Goal: Information Seeking & Learning: Learn about a topic

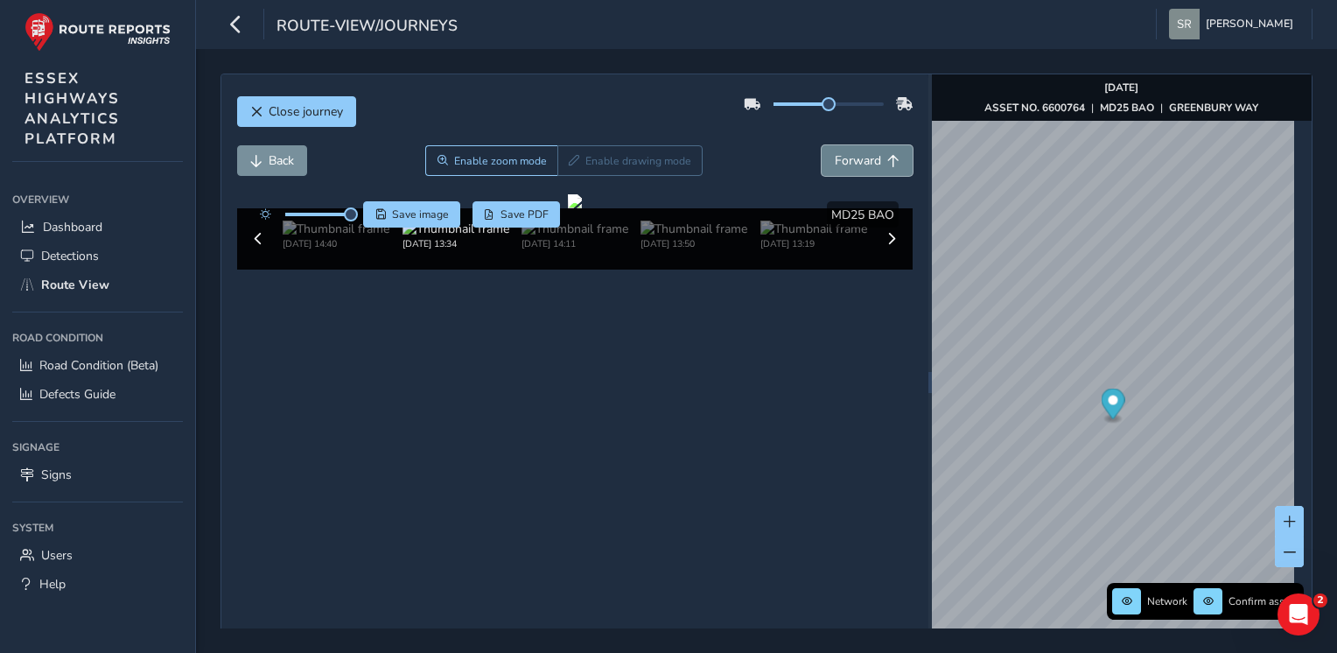
click at [855, 165] on span "Forward" at bounding box center [858, 160] width 46 height 17
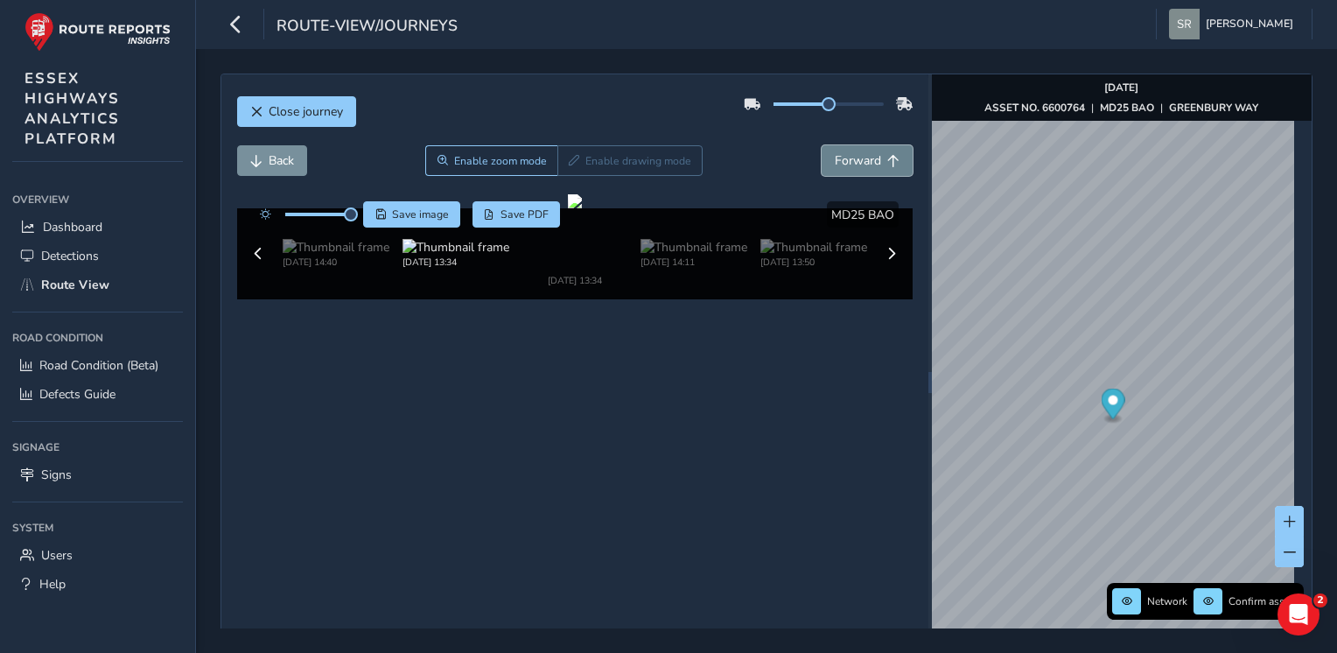
click at [855, 165] on span "Forward" at bounding box center [858, 160] width 46 height 17
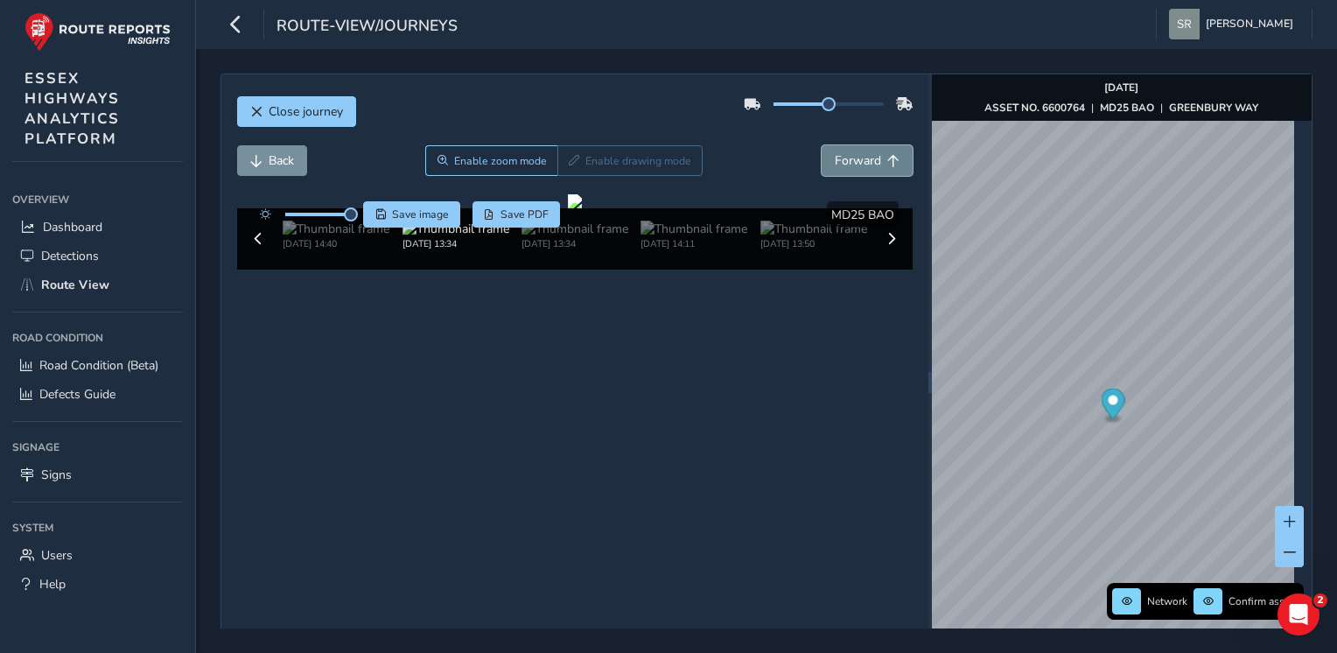
click at [855, 165] on span "Forward" at bounding box center [858, 160] width 46 height 17
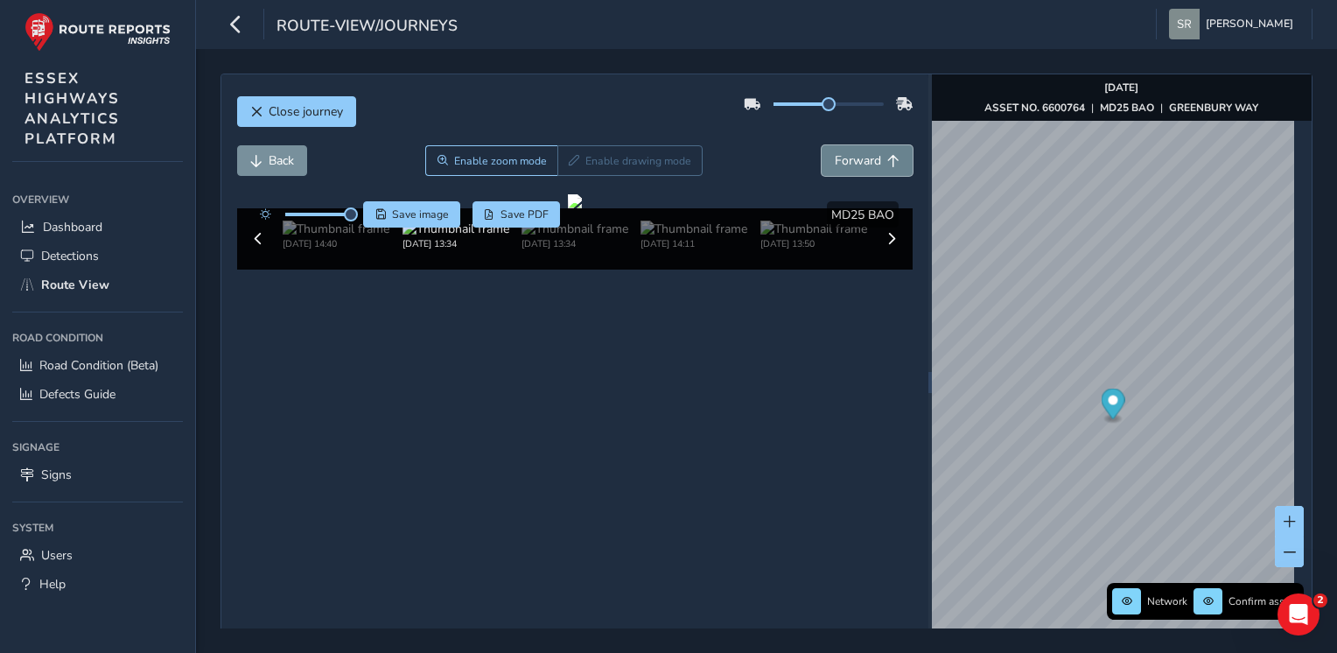
click at [855, 165] on span "Forward" at bounding box center [858, 160] width 46 height 17
click at [856, 163] on span "Forward" at bounding box center [858, 160] width 46 height 17
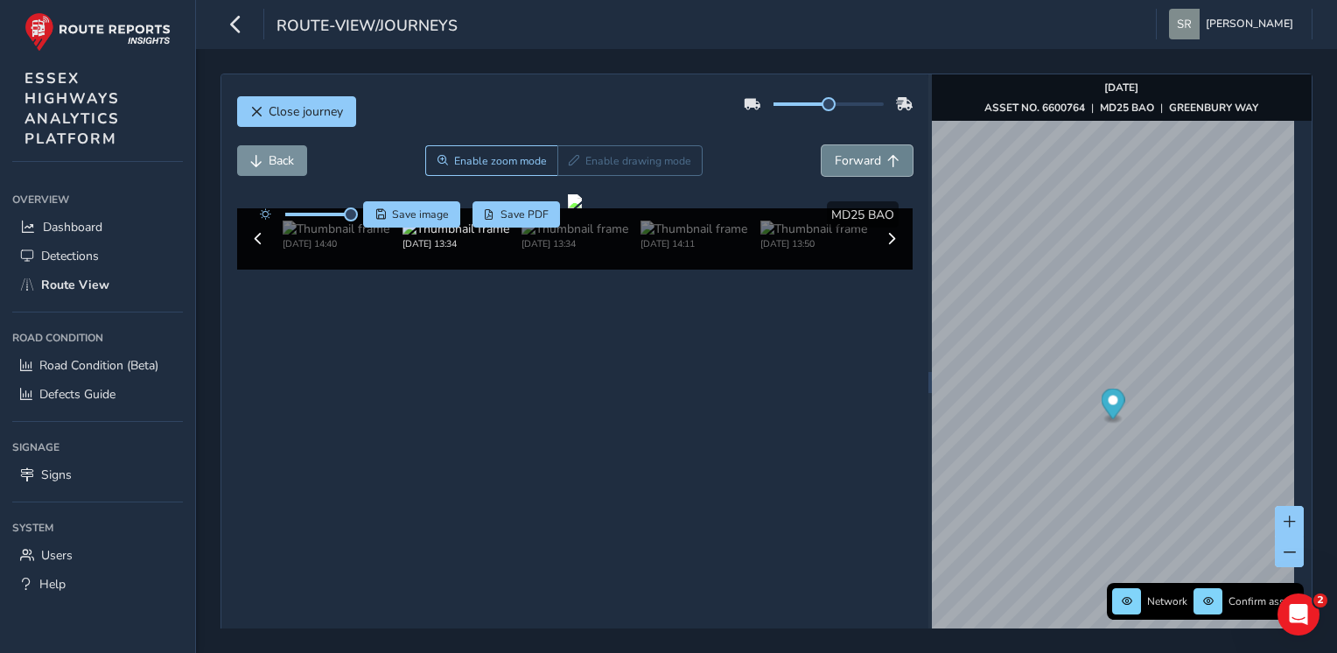
click at [856, 163] on span "Forward" at bounding box center [858, 160] width 46 height 17
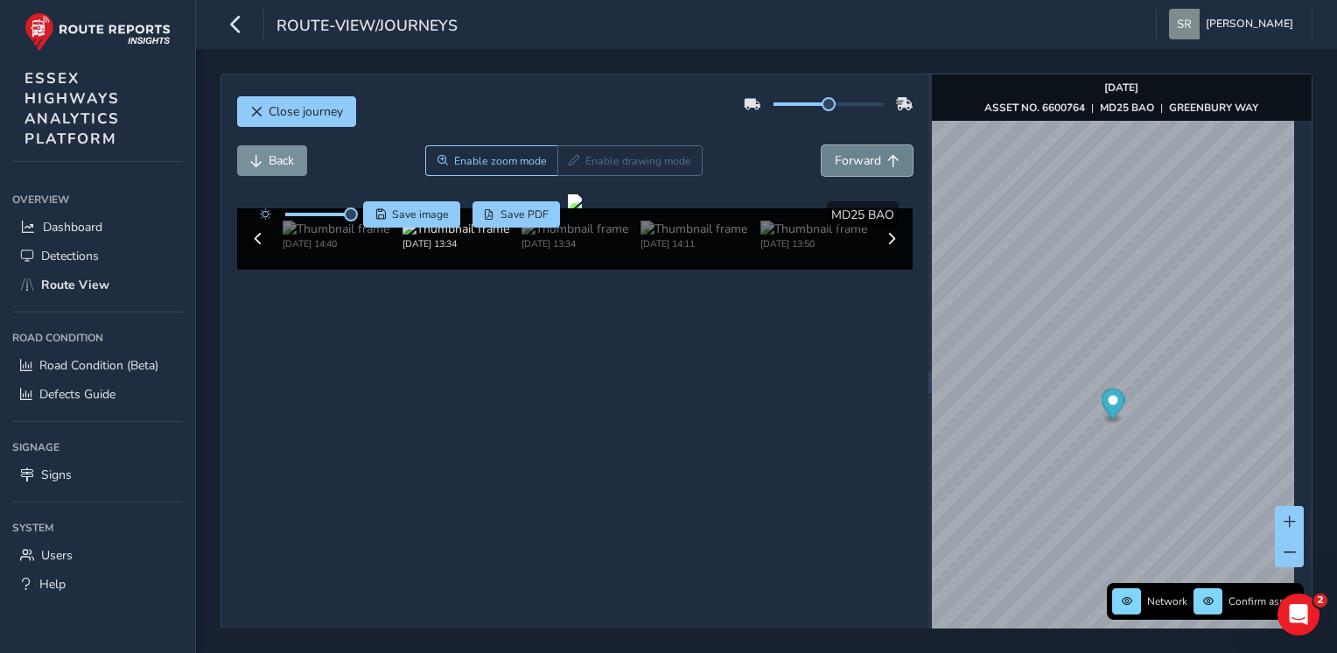
click at [856, 163] on span "Forward" at bounding box center [858, 160] width 46 height 17
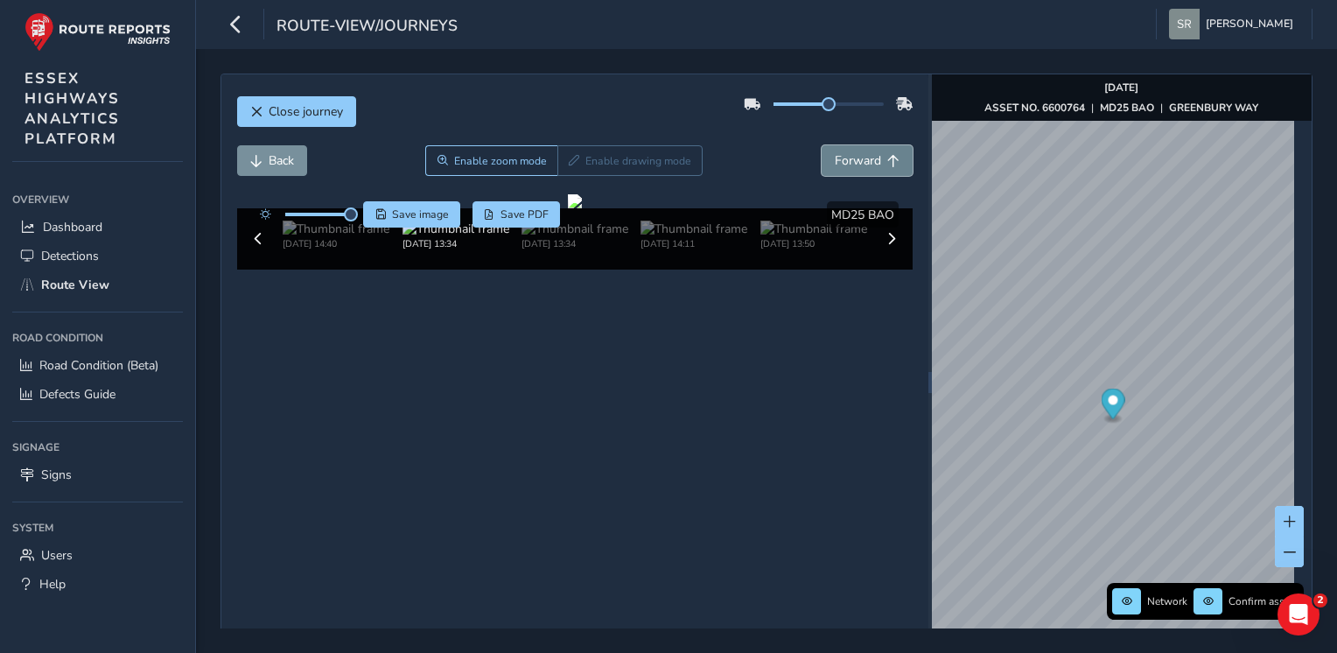
click at [856, 163] on span "Forward" at bounding box center [858, 160] width 46 height 17
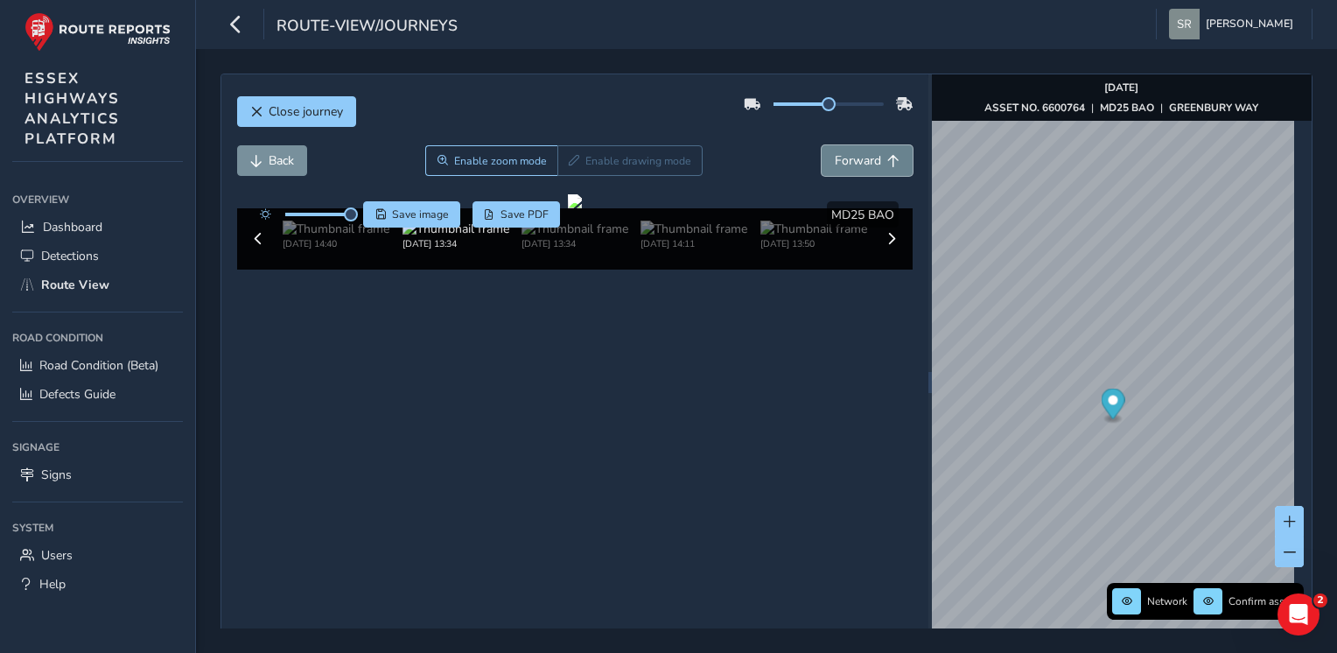
click at [856, 163] on span "Forward" at bounding box center [858, 160] width 46 height 17
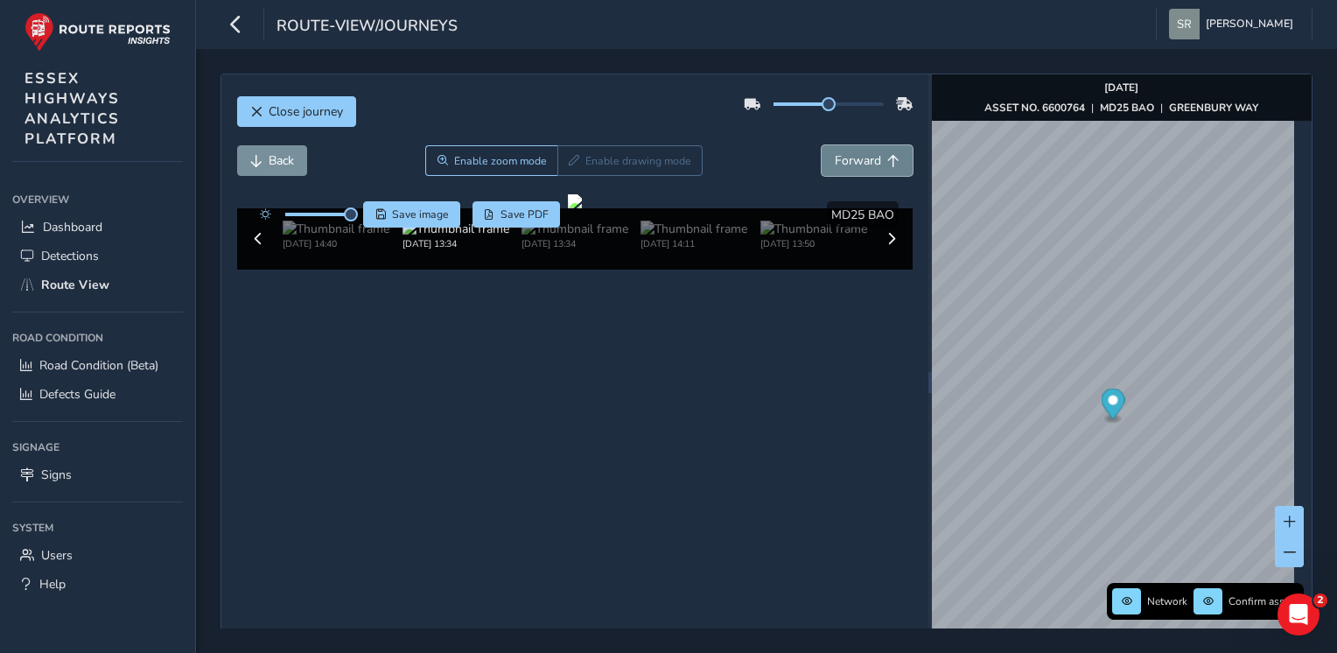
click at [856, 163] on span "Forward" at bounding box center [858, 160] width 46 height 17
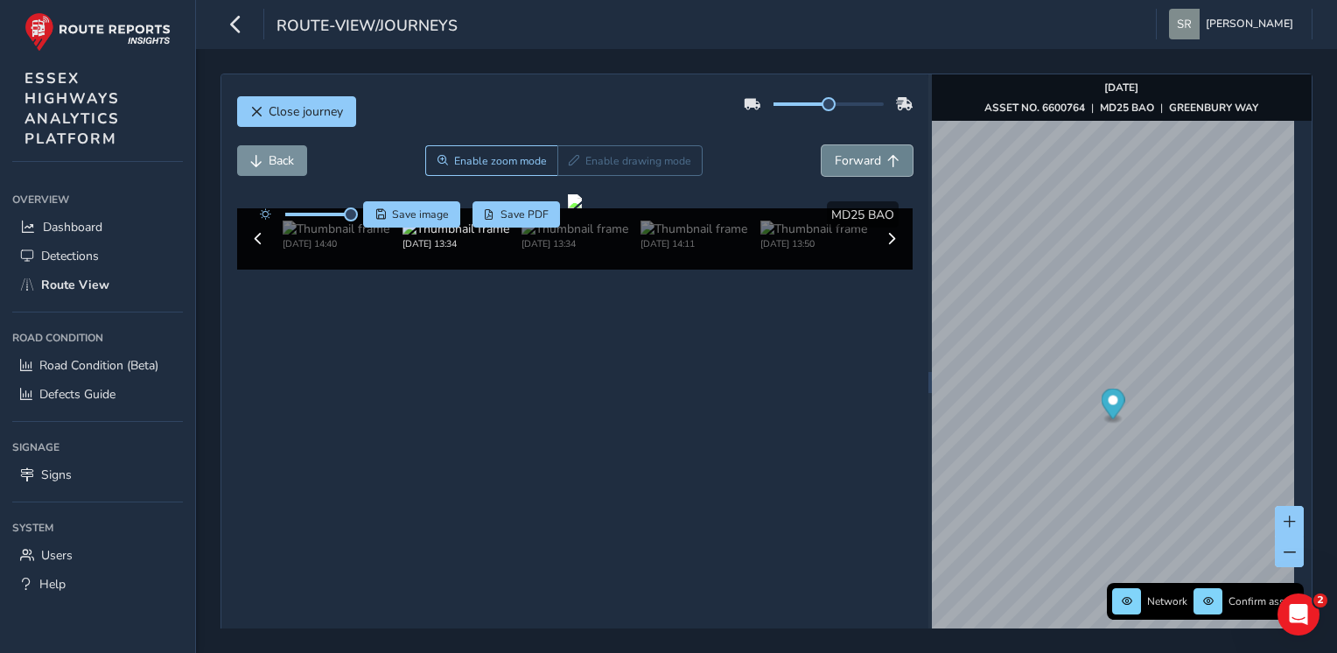
click at [856, 163] on span "Forward" at bounding box center [858, 160] width 46 height 17
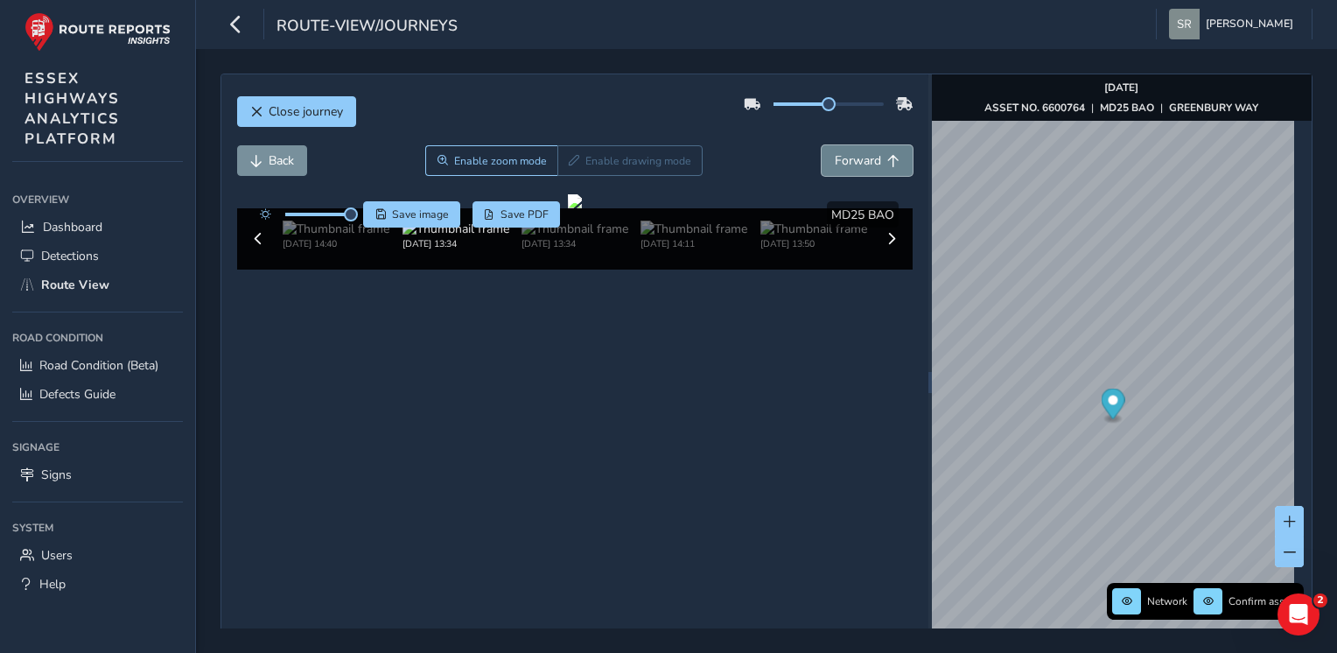
click at [856, 163] on span "Forward" at bounding box center [858, 160] width 46 height 17
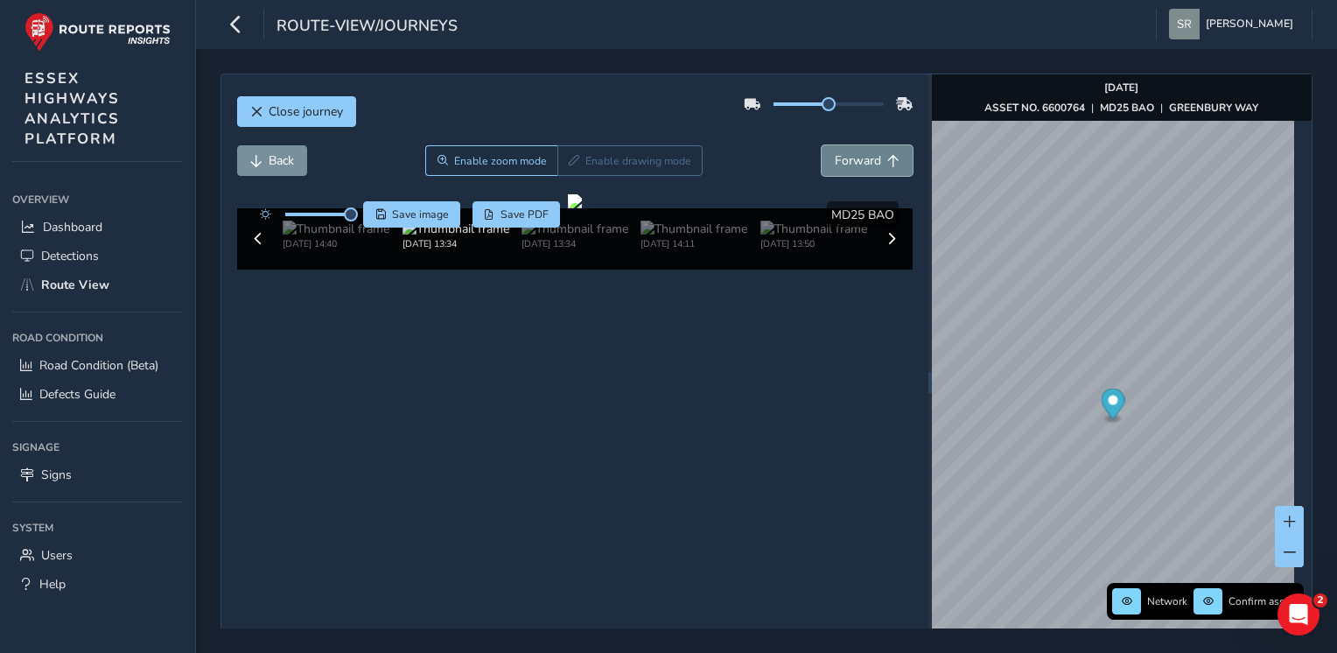
click at [856, 163] on span "Forward" at bounding box center [858, 160] width 46 height 17
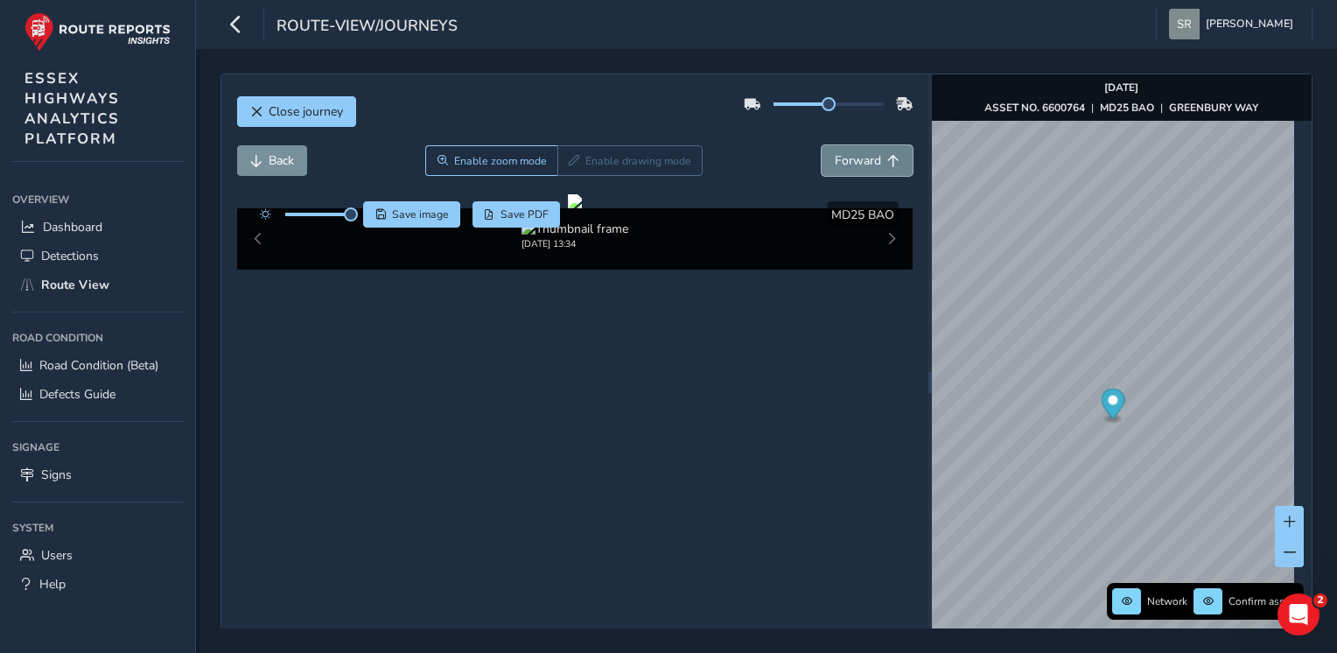
click at [856, 163] on span "Forward" at bounding box center [858, 160] width 46 height 17
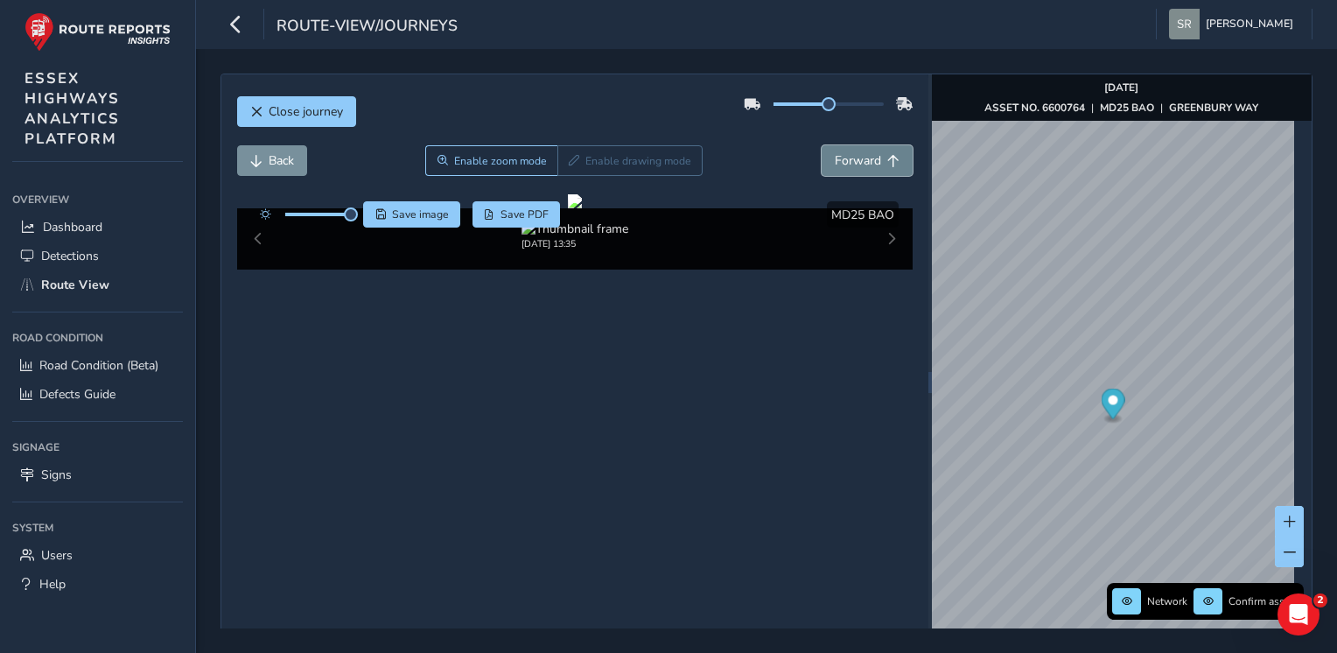
click at [856, 163] on span "Forward" at bounding box center [858, 160] width 46 height 17
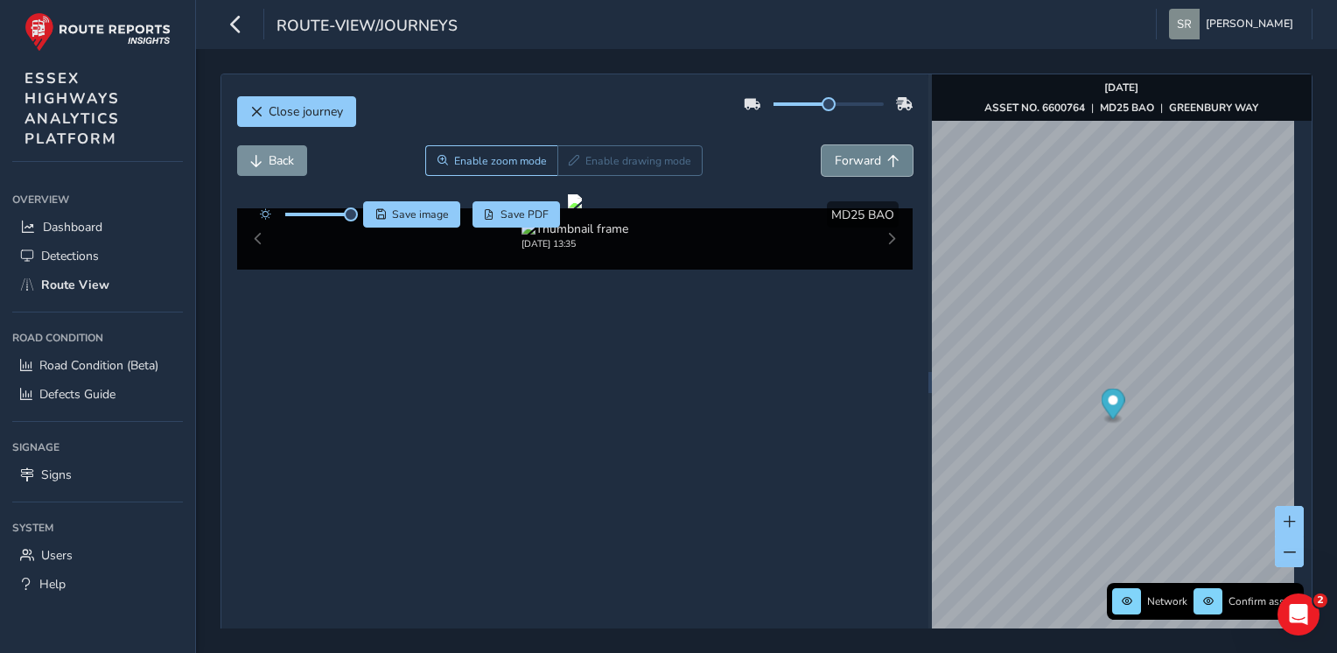
click at [856, 163] on span "Forward" at bounding box center [858, 160] width 46 height 17
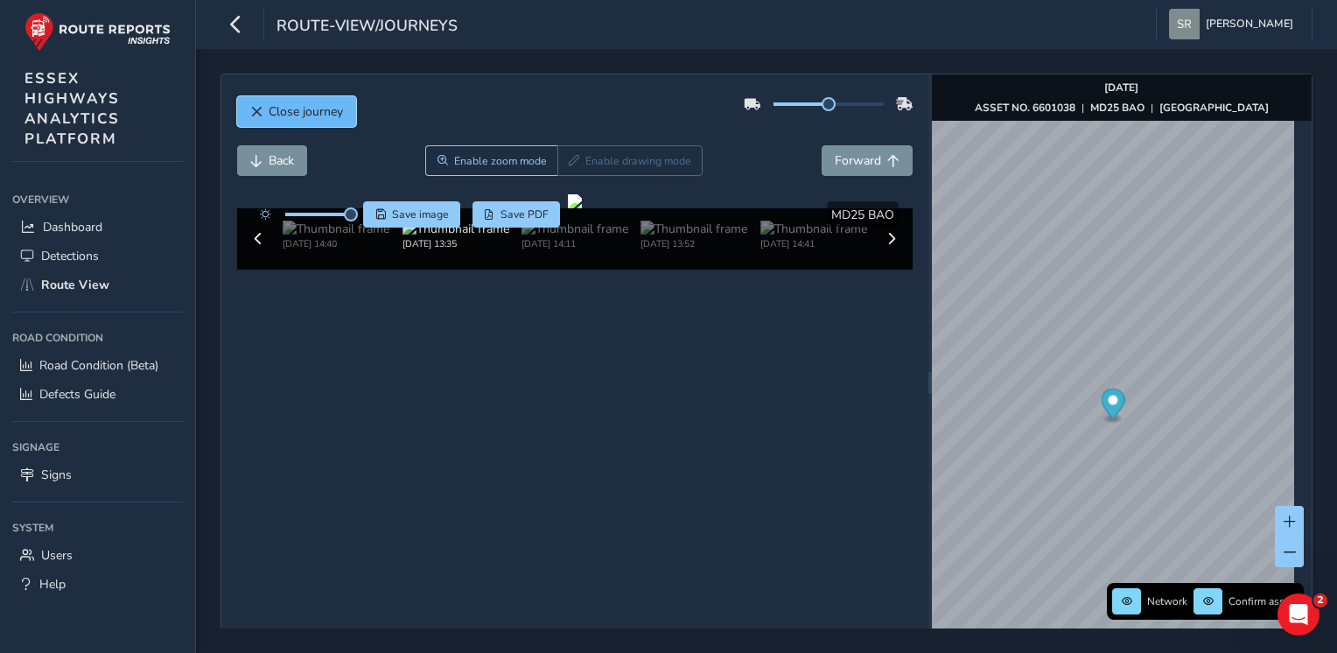
click at [339, 100] on button "Close journey" at bounding box center [296, 111] width 119 height 31
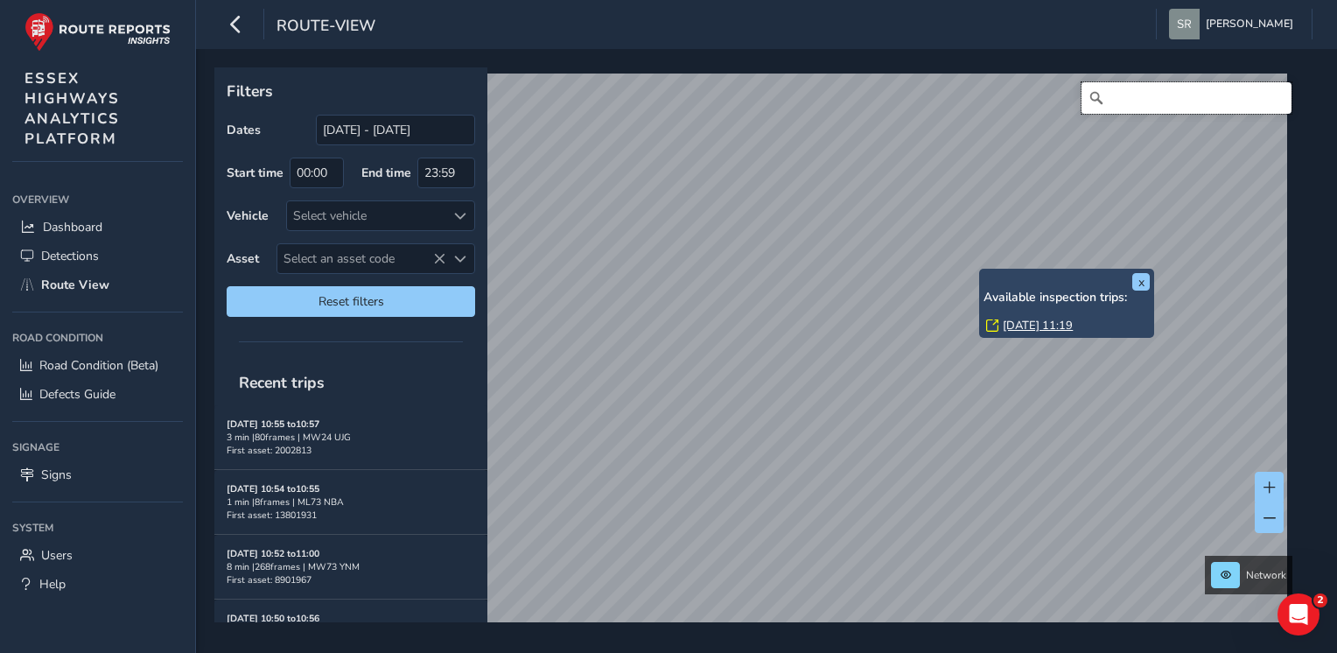
click at [1130, 108] on input "Search" at bounding box center [1186, 97] width 210 height 31
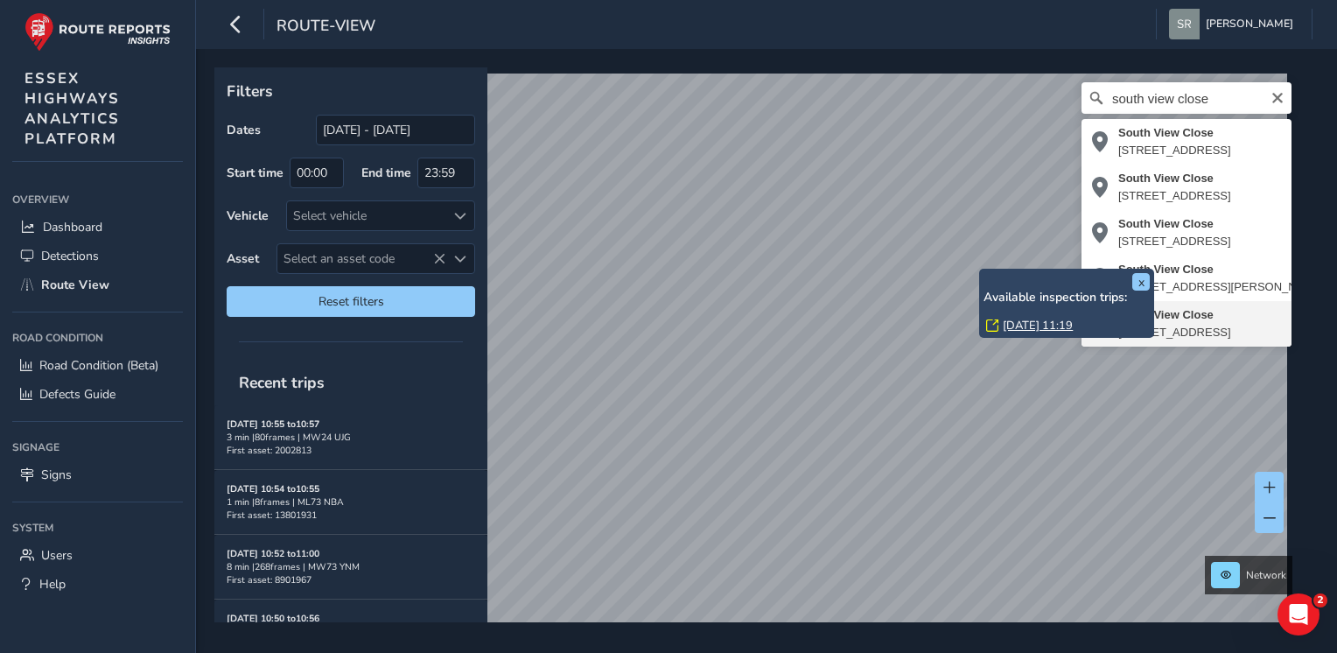
type input "[STREET_ADDRESS]"
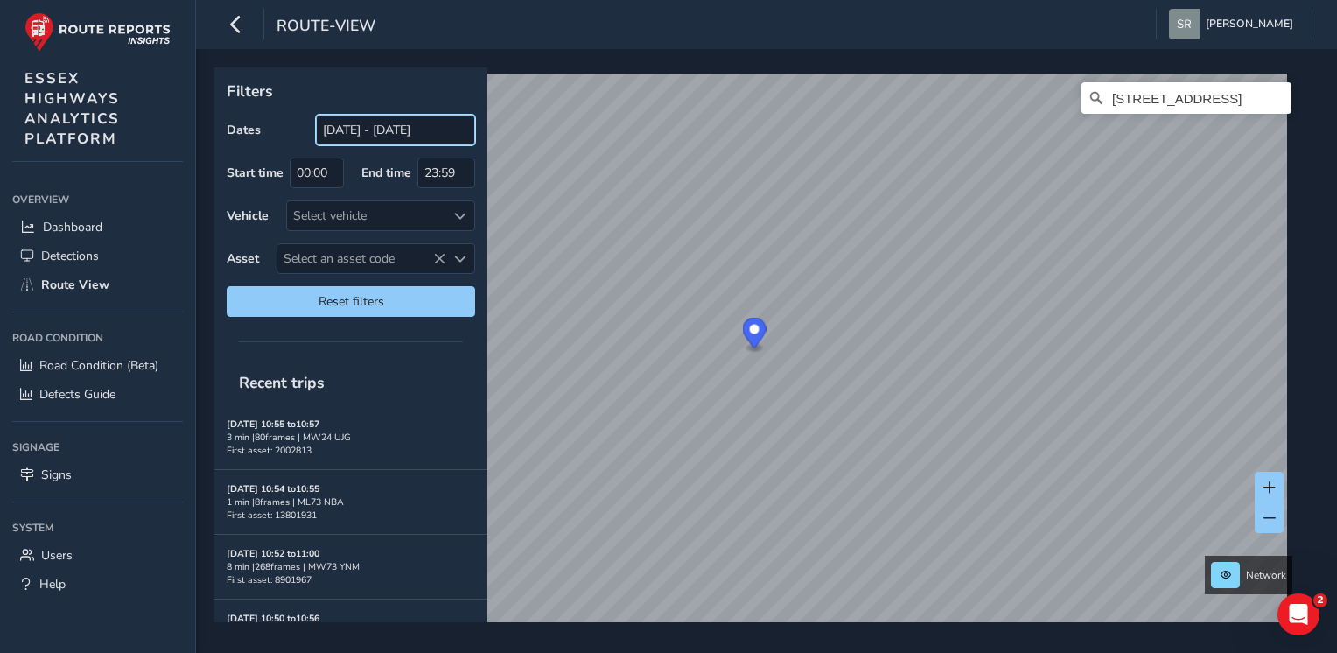
click at [389, 142] on input "[DATE] - [DATE]" at bounding box center [395, 130] width 159 height 31
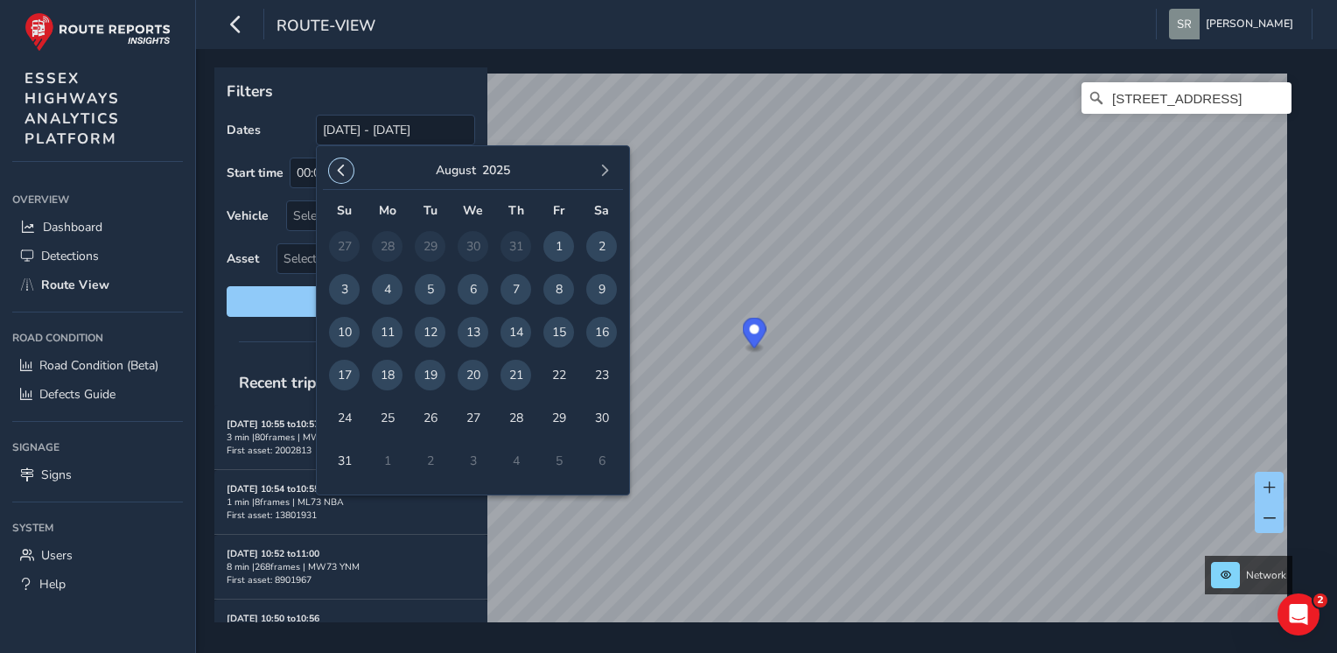
click at [346, 177] on button "button" at bounding box center [341, 170] width 24 height 24
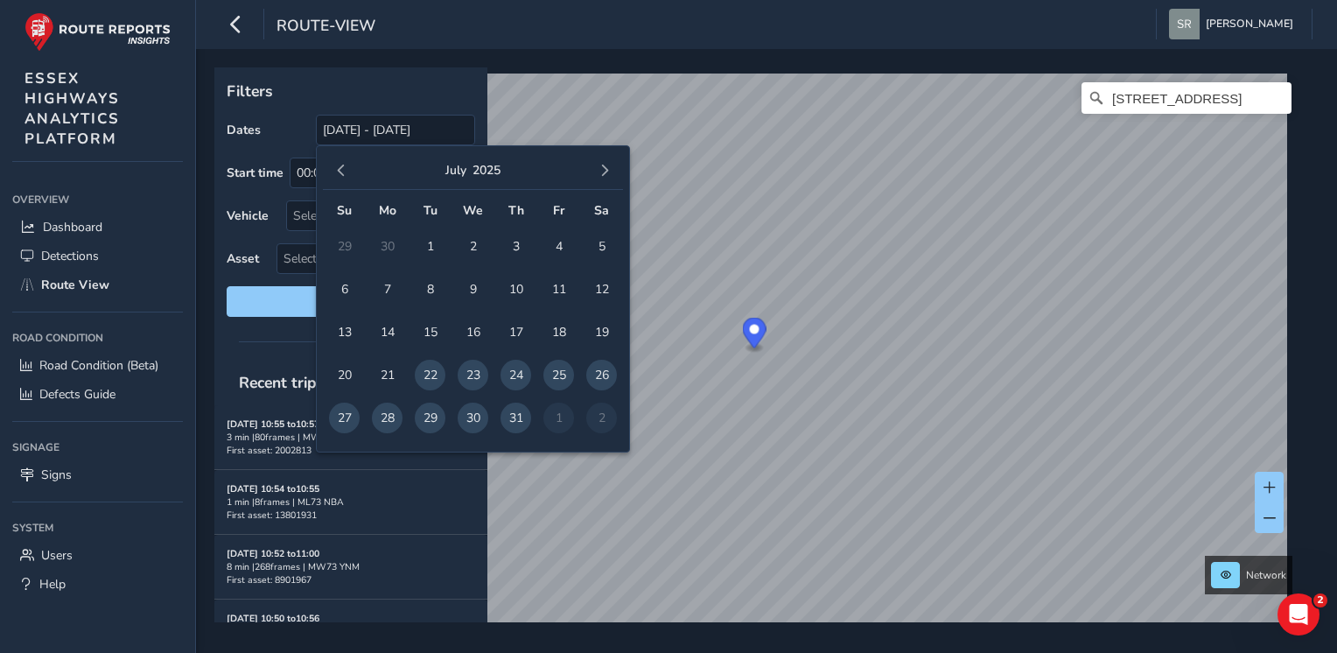
click at [346, 177] on button "button" at bounding box center [341, 170] width 24 height 24
click at [338, 287] on span "4" at bounding box center [344, 289] width 31 height 31
click at [605, 170] on span "button" at bounding box center [604, 170] width 12 height 12
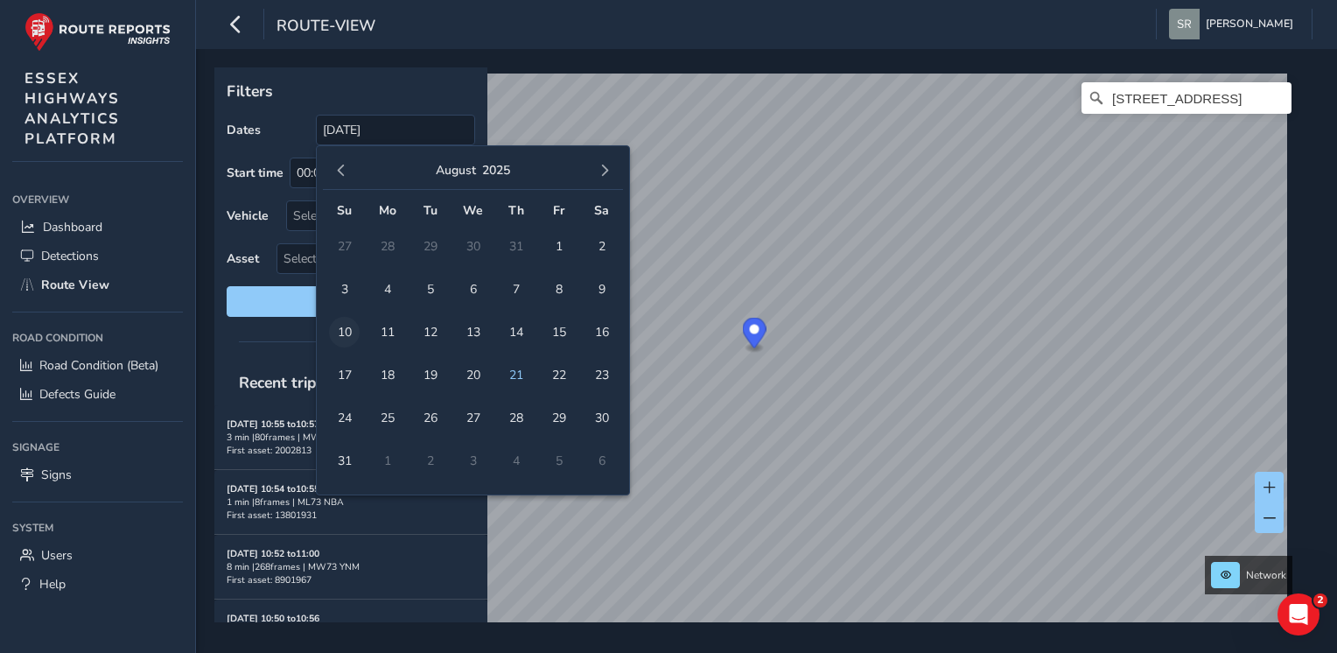
click at [353, 325] on span "10" at bounding box center [344, 332] width 31 height 31
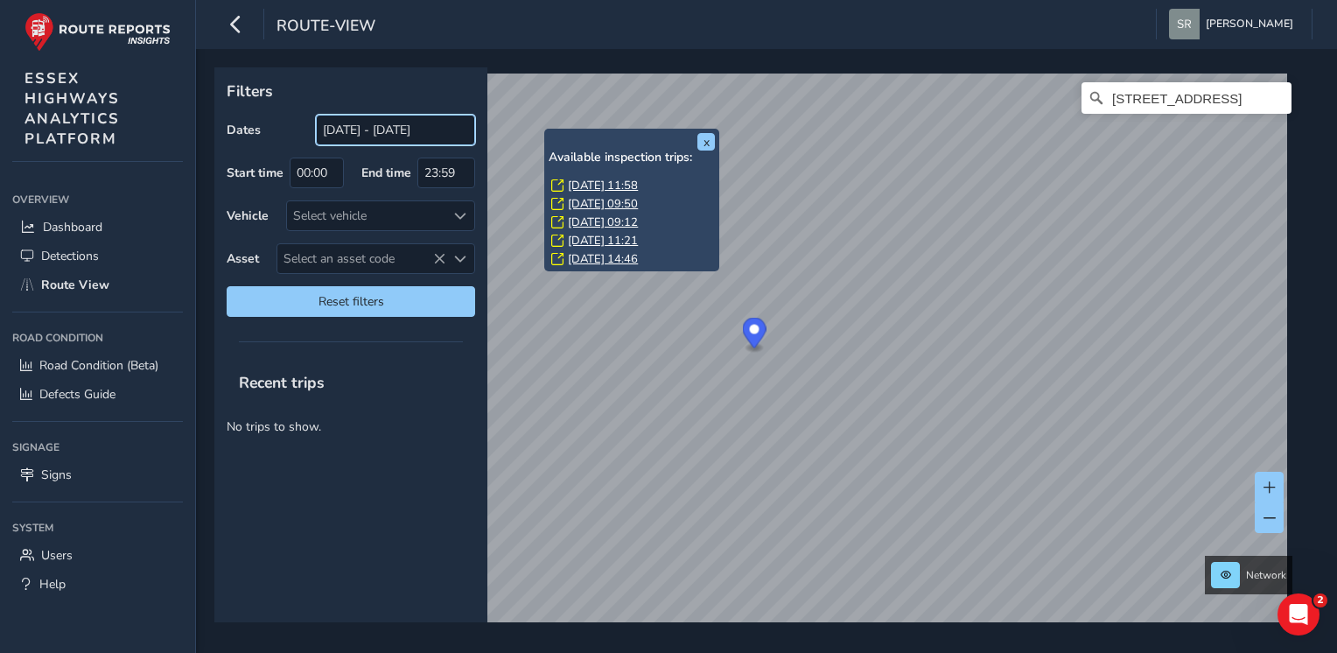
click at [370, 142] on input "[DATE] - [DATE]" at bounding box center [395, 130] width 159 height 31
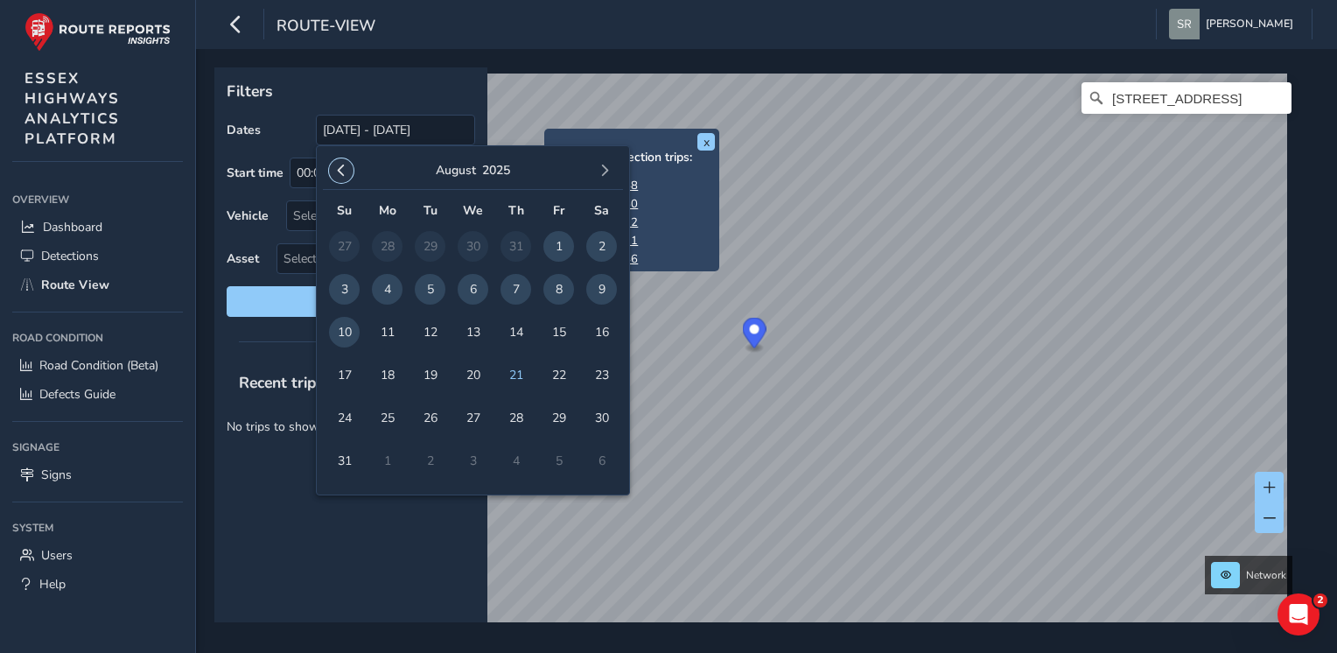
click at [342, 177] on span "button" at bounding box center [341, 170] width 12 height 12
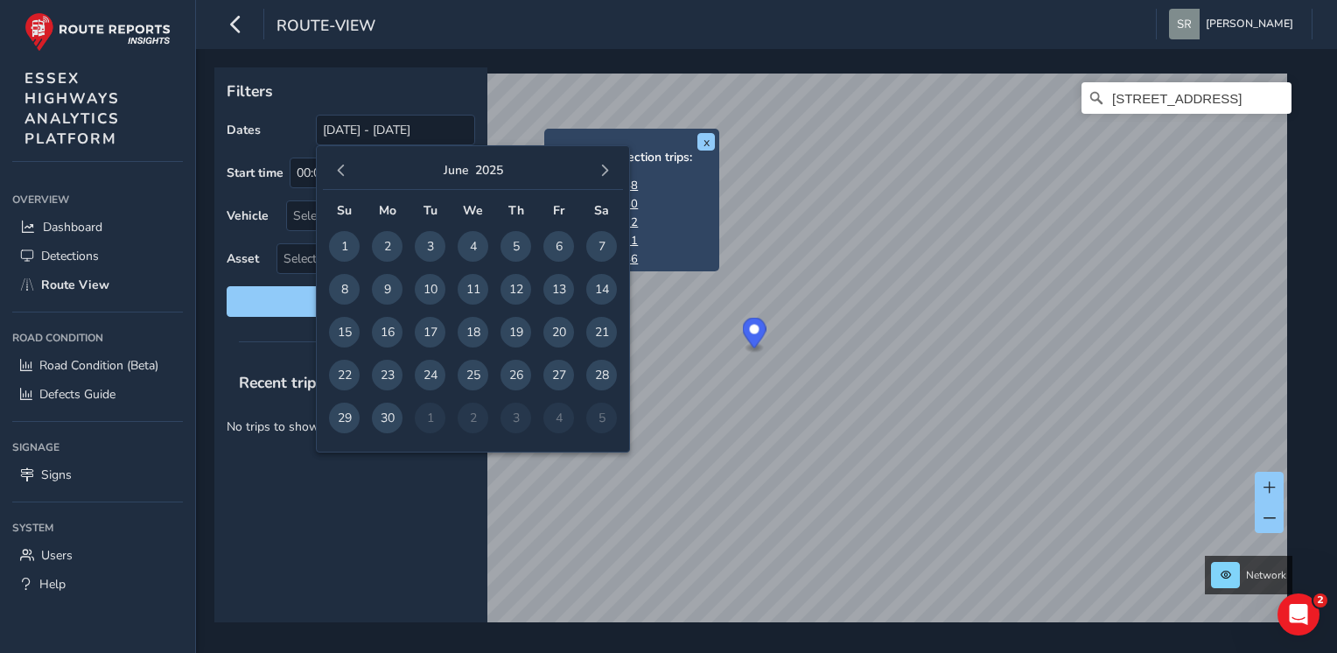
click at [342, 177] on span "button" at bounding box center [341, 170] width 12 height 12
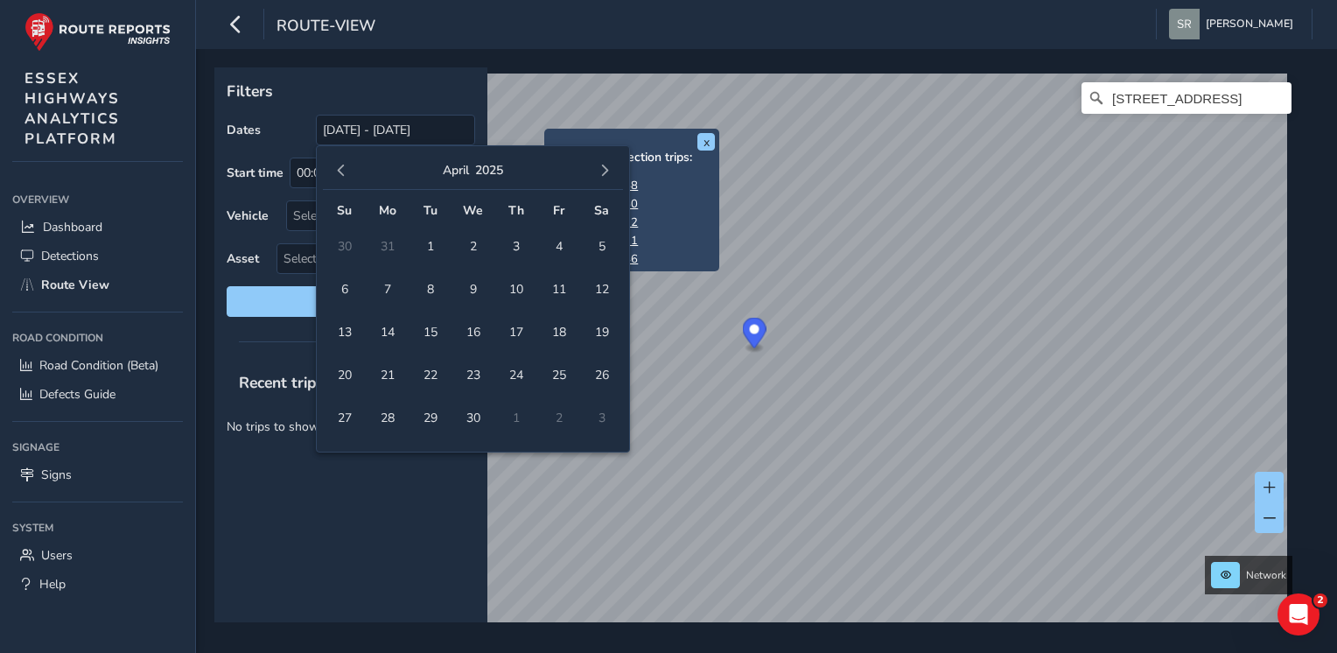
click at [342, 177] on span "button" at bounding box center [341, 170] width 12 height 12
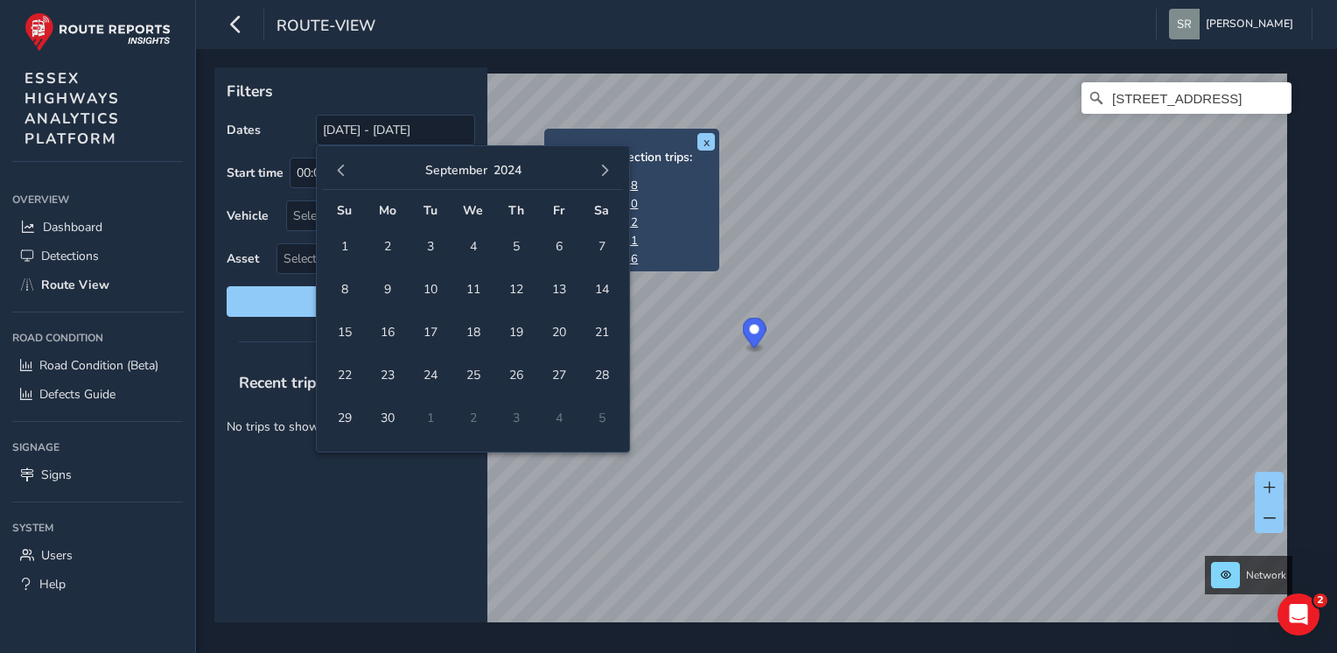
click at [342, 177] on span "button" at bounding box center [341, 170] width 12 height 12
click at [343, 278] on span "2" at bounding box center [344, 289] width 31 height 31
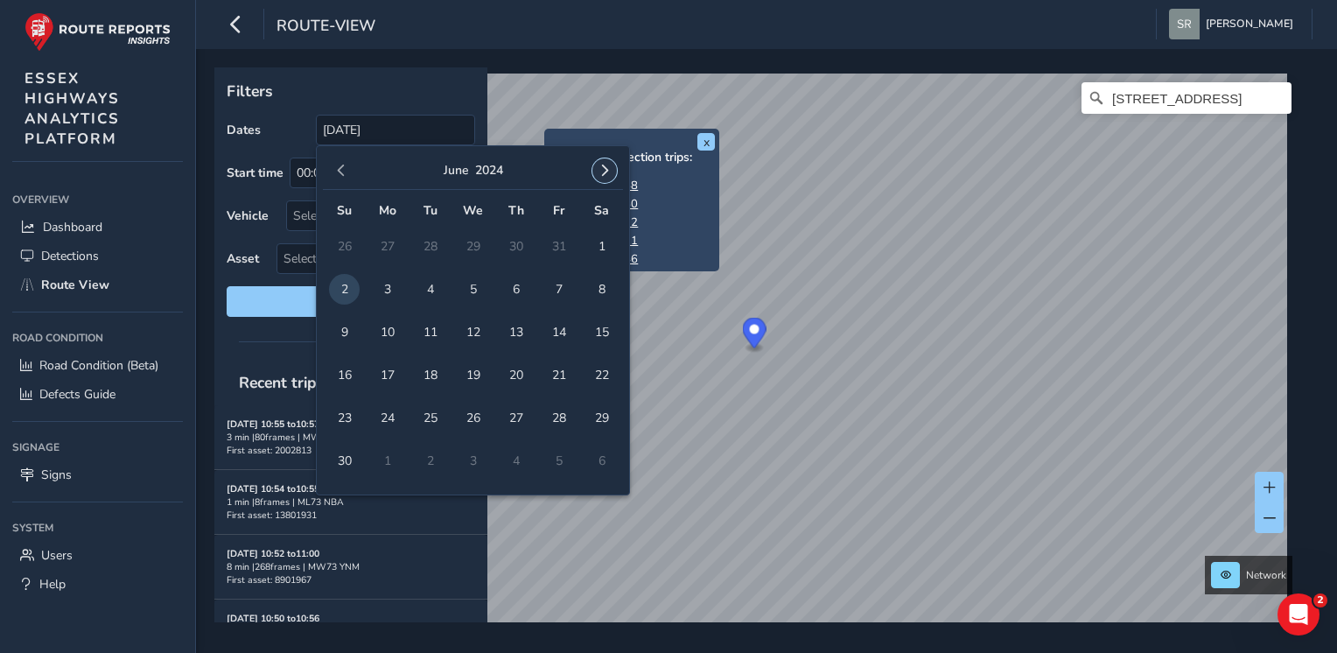
click at [607, 170] on span "button" at bounding box center [604, 170] width 12 height 12
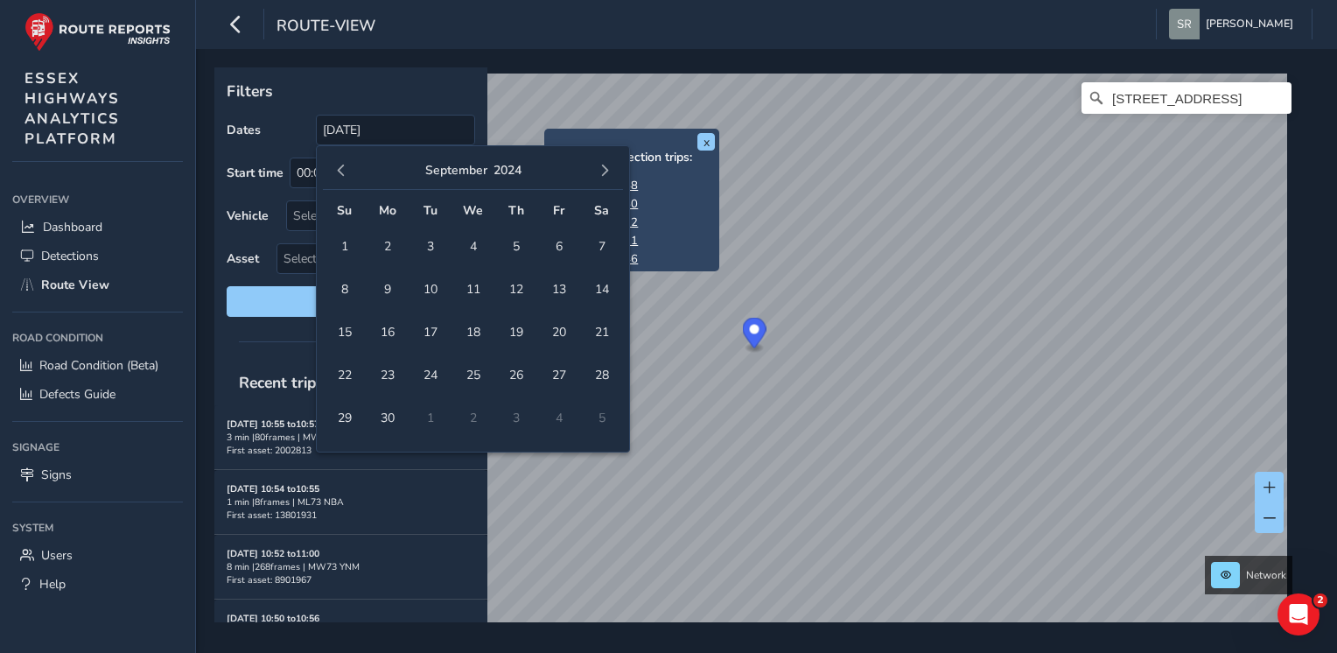
click at [607, 170] on span "button" at bounding box center [604, 170] width 12 height 12
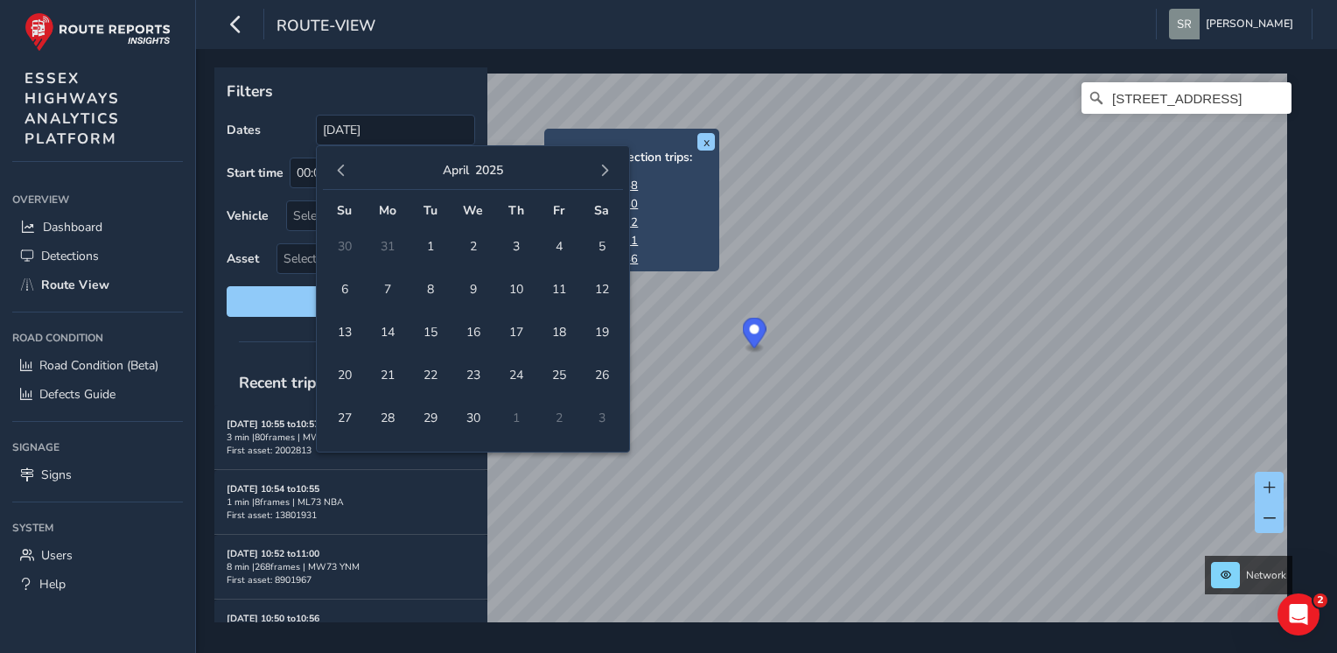
click at [607, 170] on span "button" at bounding box center [604, 170] width 12 height 12
click at [339, 294] on span "3" at bounding box center [344, 289] width 31 height 31
type input "[DATE] - [DATE]"
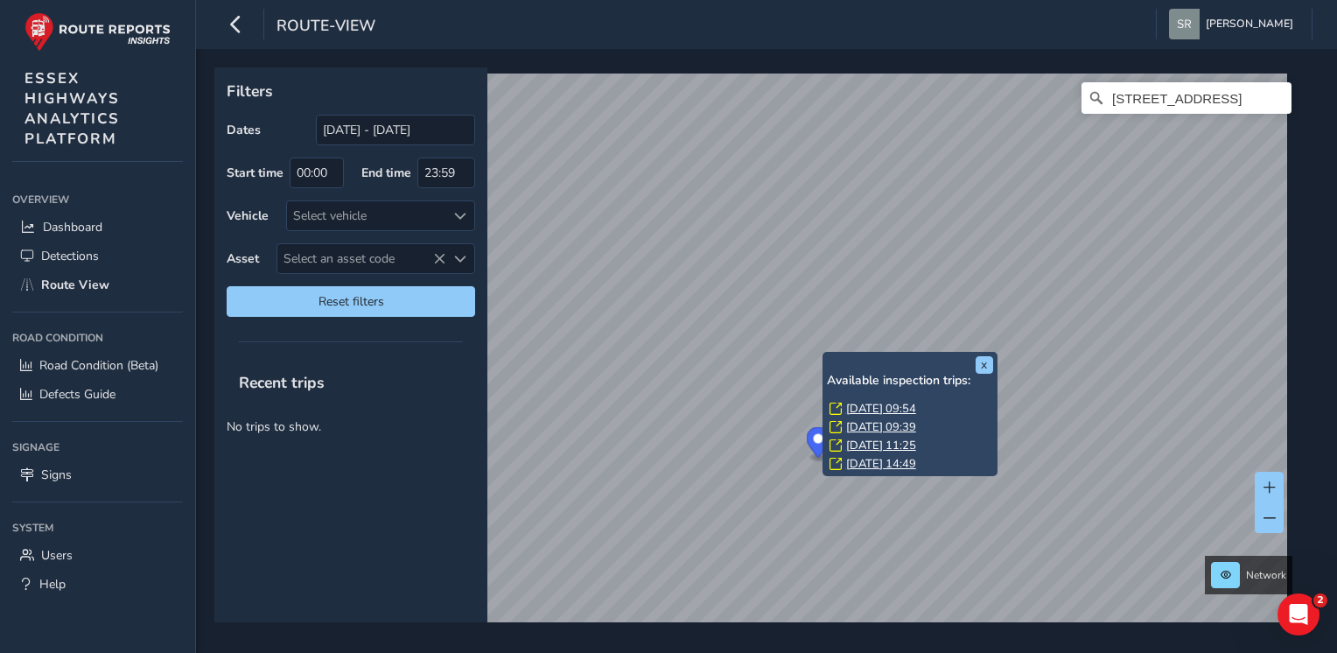
click at [825, 352] on div "x Available inspection trips: [GEOGRAPHIC_DATA][DATE] 09:54 [DATE] 09:39 [DATE]…" at bounding box center [909, 414] width 175 height 124
click at [900, 401] on link "[DATE] 09:54" at bounding box center [881, 409] width 70 height 16
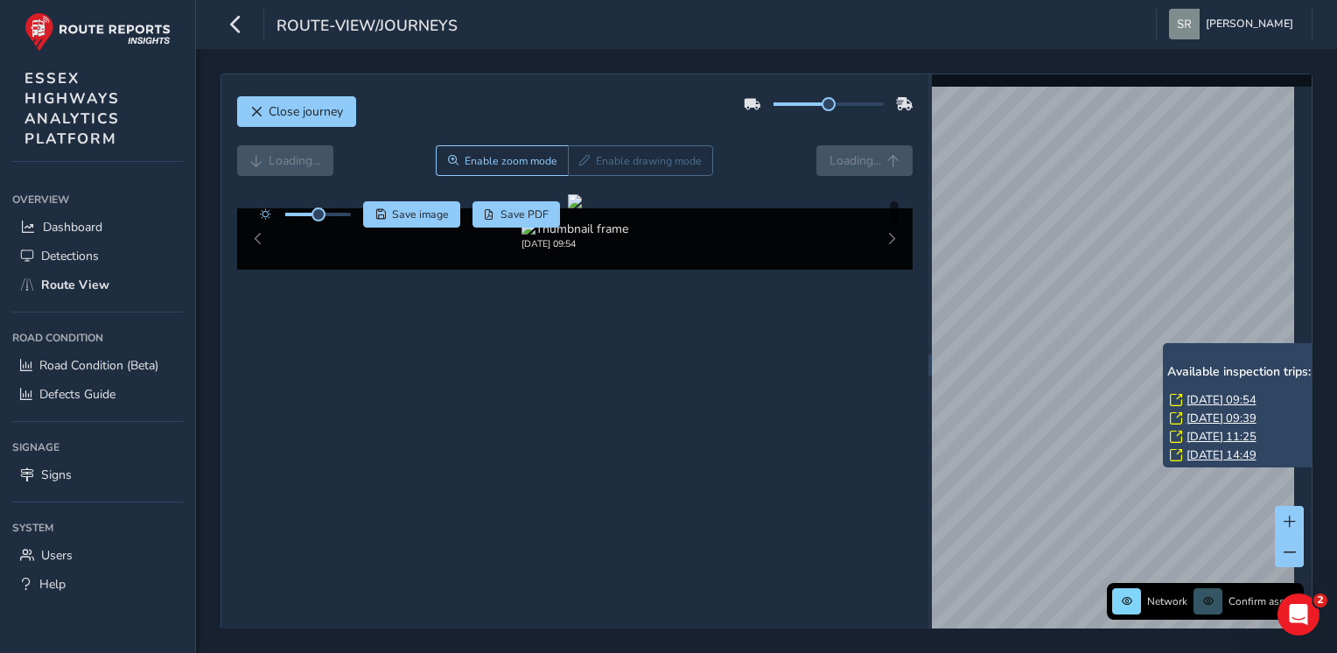
click at [1165, 345] on div "x Available inspection trips: [GEOGRAPHIC_DATA][DATE] 09:54 [DATE] 09:39 [DATE]…" at bounding box center [1250, 405] width 175 height 124
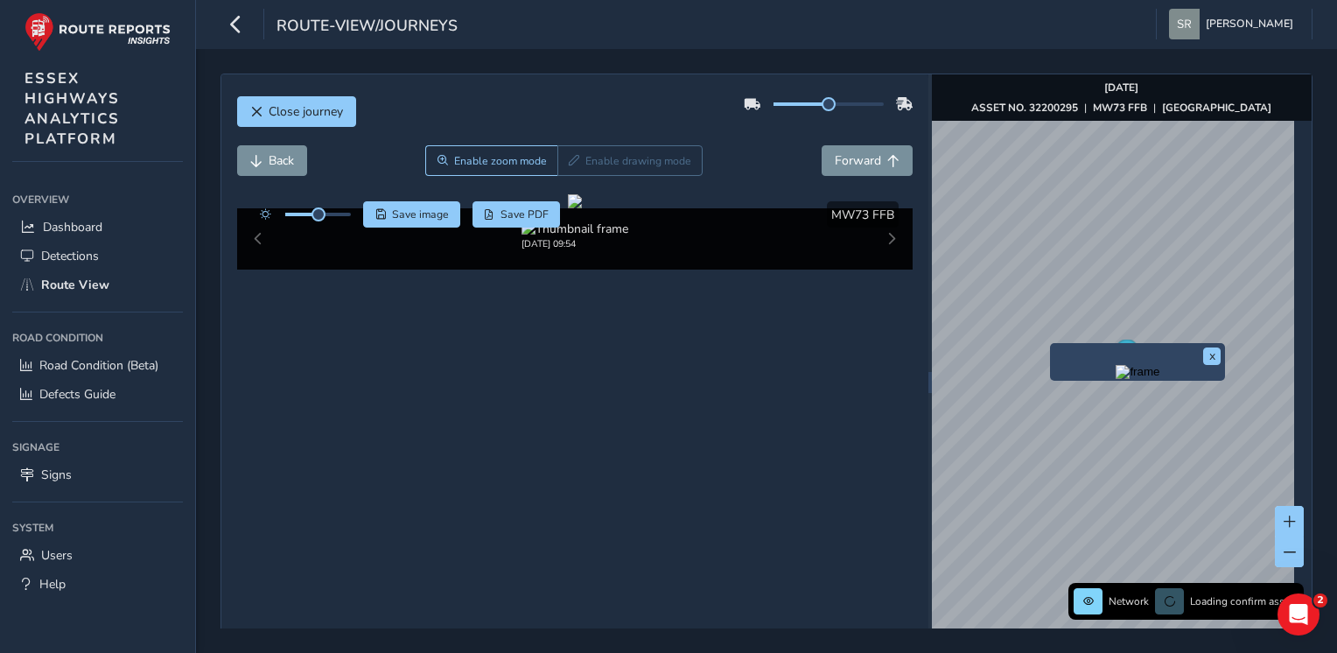
click at [1054, 349] on div "x" at bounding box center [1137, 361] width 166 height 29
click at [1121, 379] on img "Preview frame" at bounding box center [1137, 372] width 44 height 14
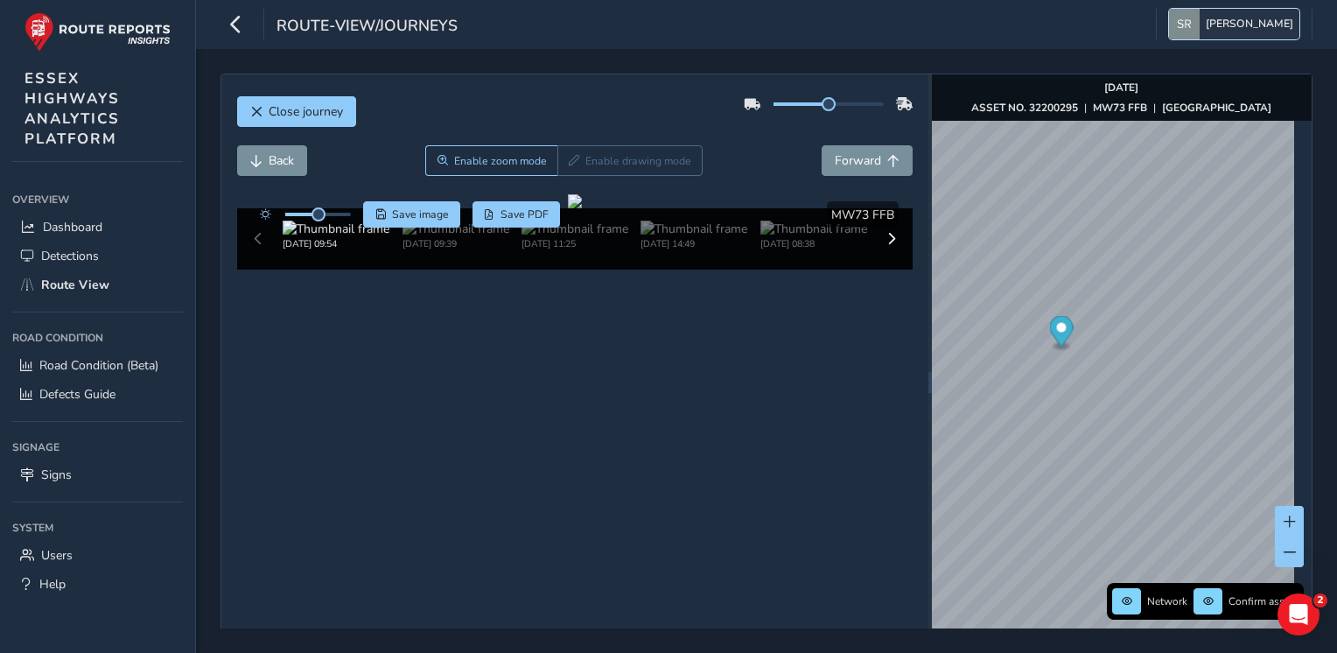
click at [1233, 18] on span "[PERSON_NAME]" at bounding box center [1249, 24] width 87 height 31
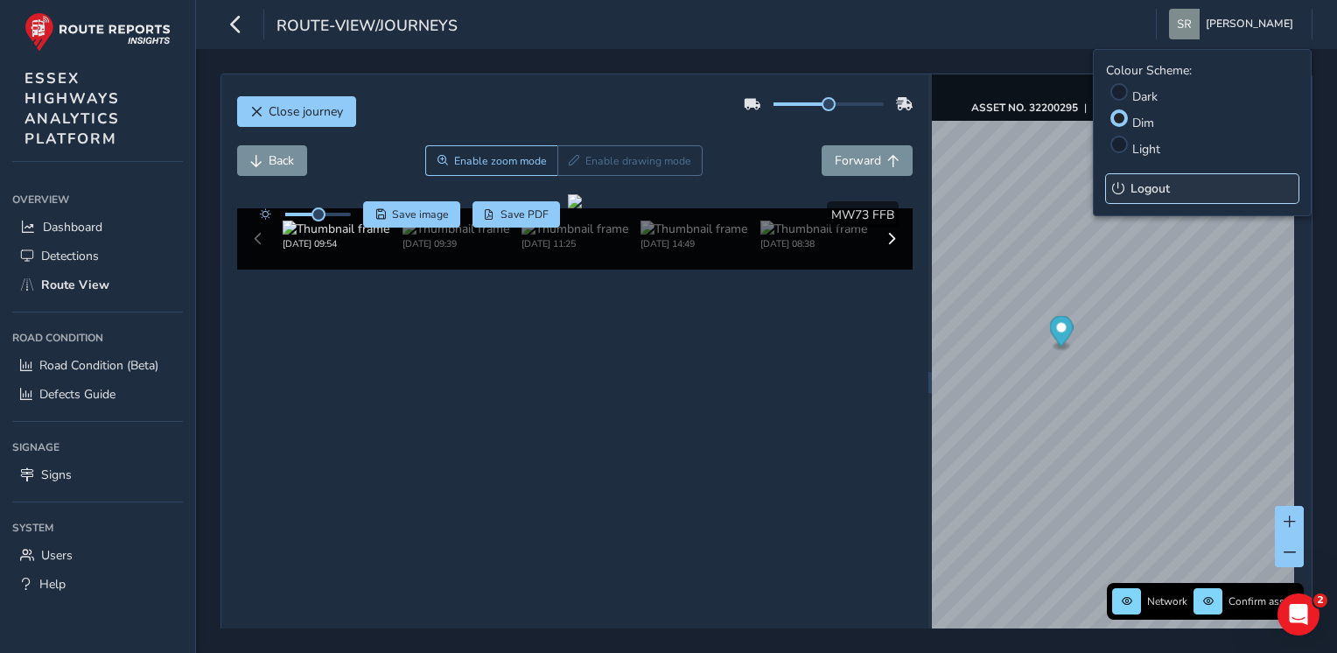
click at [1158, 192] on span "Logout" at bounding box center [1149, 188] width 39 height 17
